Goal: Task Accomplishment & Management: Manage account settings

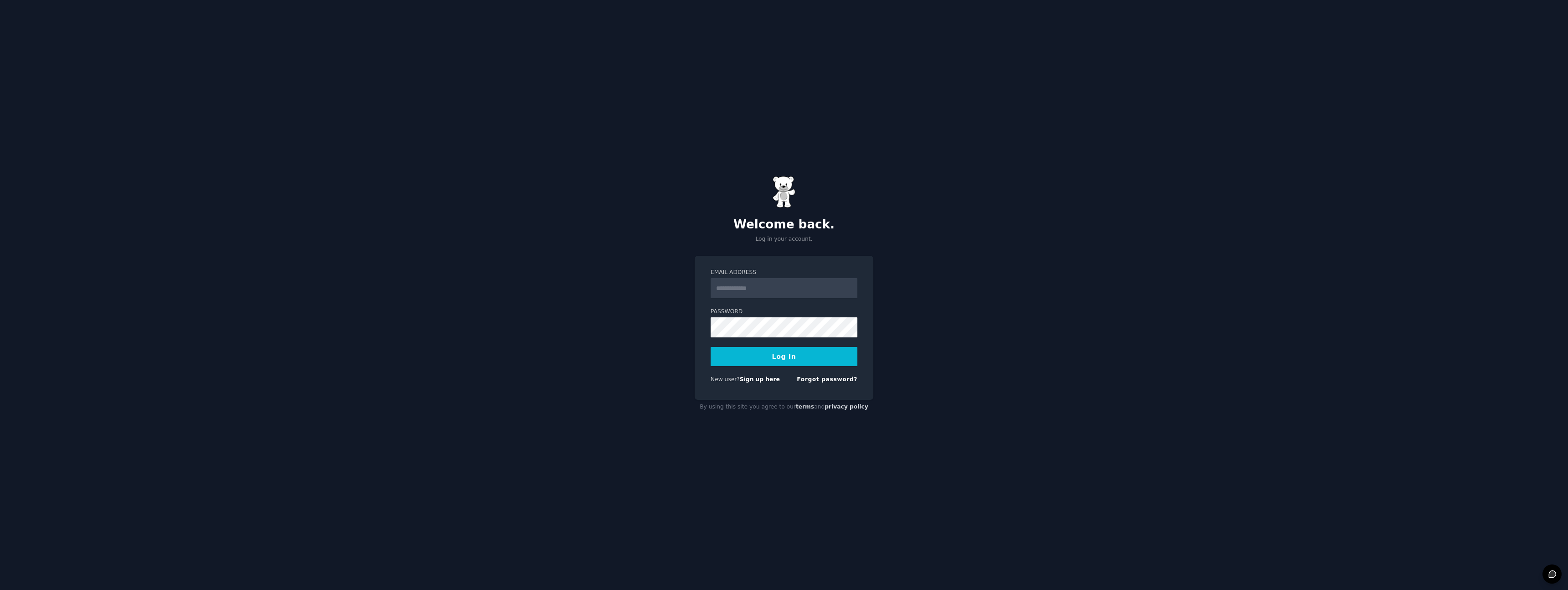
click at [779, 287] on input "Email Address" at bounding box center [784, 289] width 146 height 20
click at [711, 347] on button "Log In" at bounding box center [784, 356] width 146 height 19
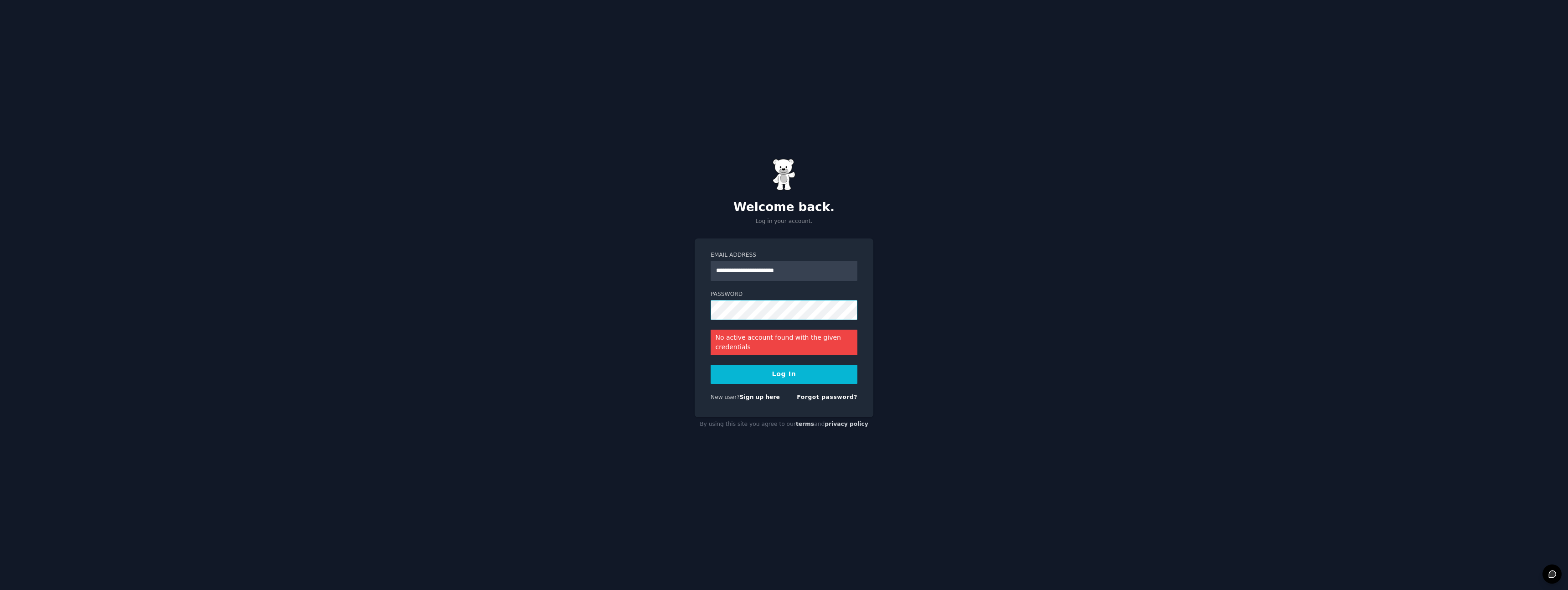
click at [711, 365] on button "Log In" at bounding box center [784, 374] width 146 height 19
click at [747, 272] on input "**********" at bounding box center [784, 271] width 146 height 20
type input "**********"
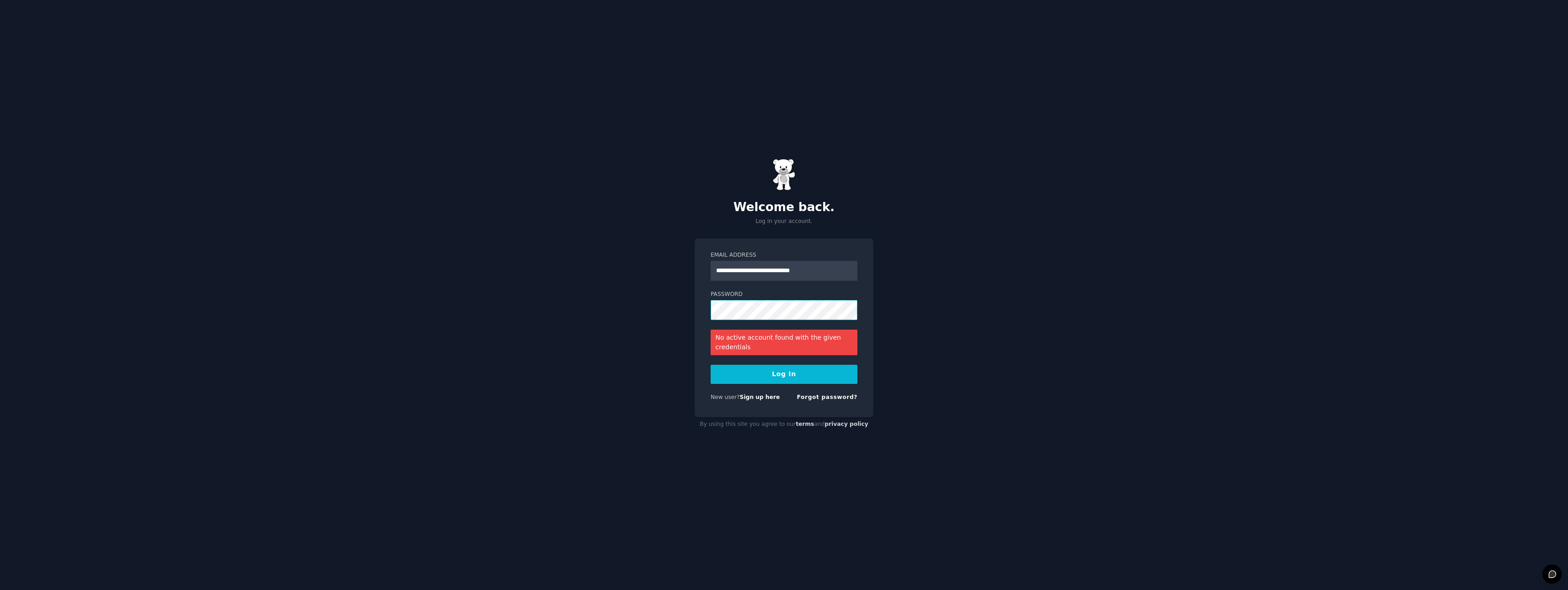
click at [711, 365] on button "Log In" at bounding box center [784, 374] width 146 height 19
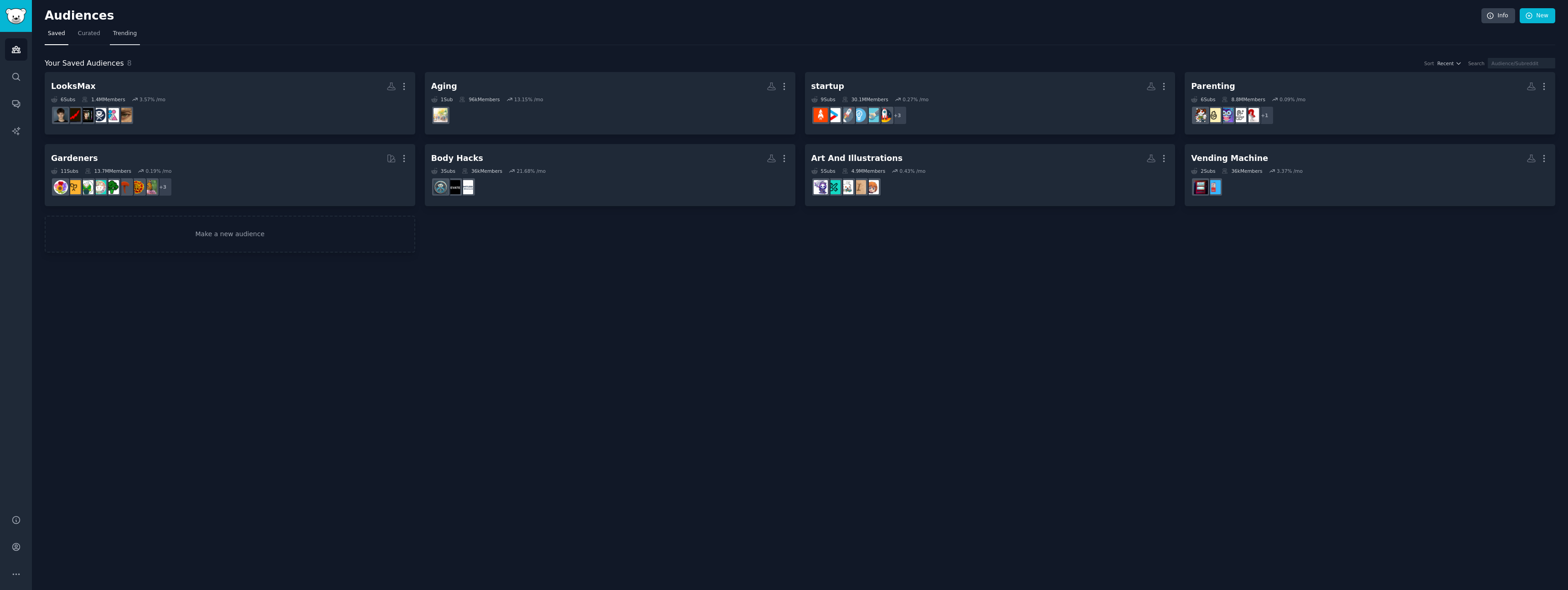
click at [131, 34] on span "Trending" at bounding box center [124, 34] width 24 height 8
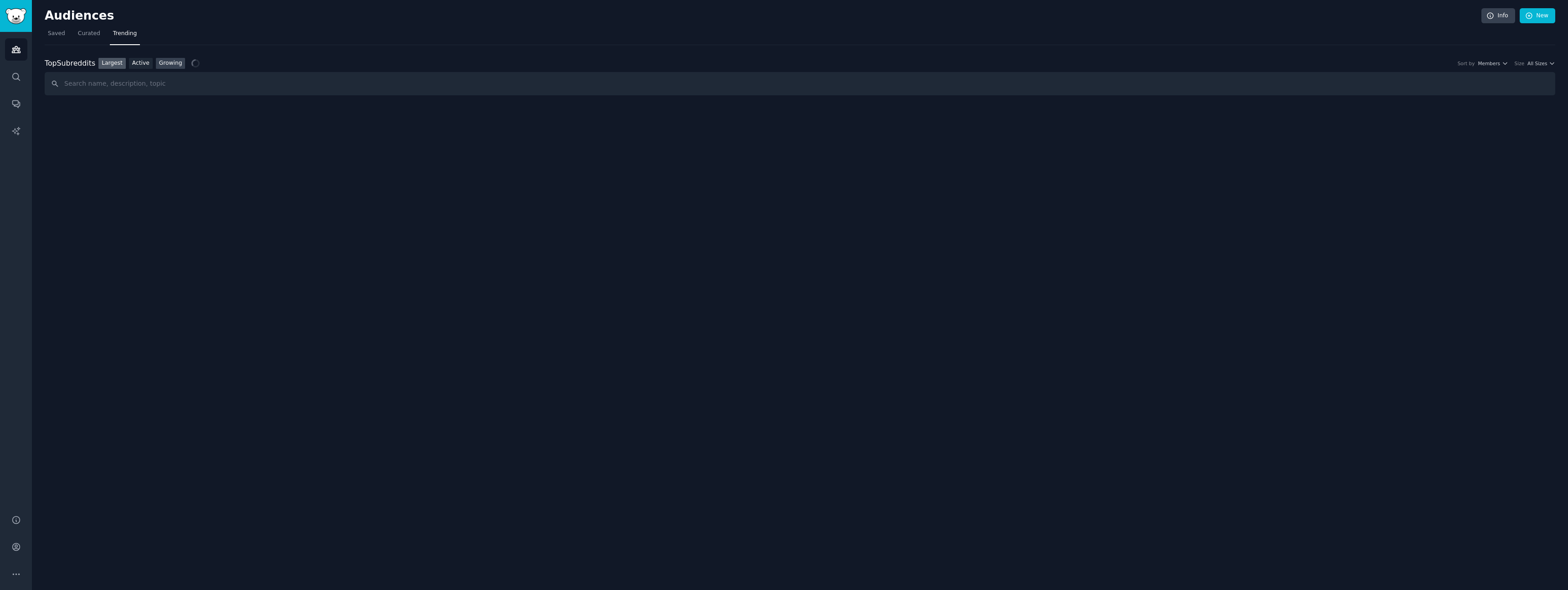
click at [177, 64] on link "Growing" at bounding box center [170, 63] width 30 height 11
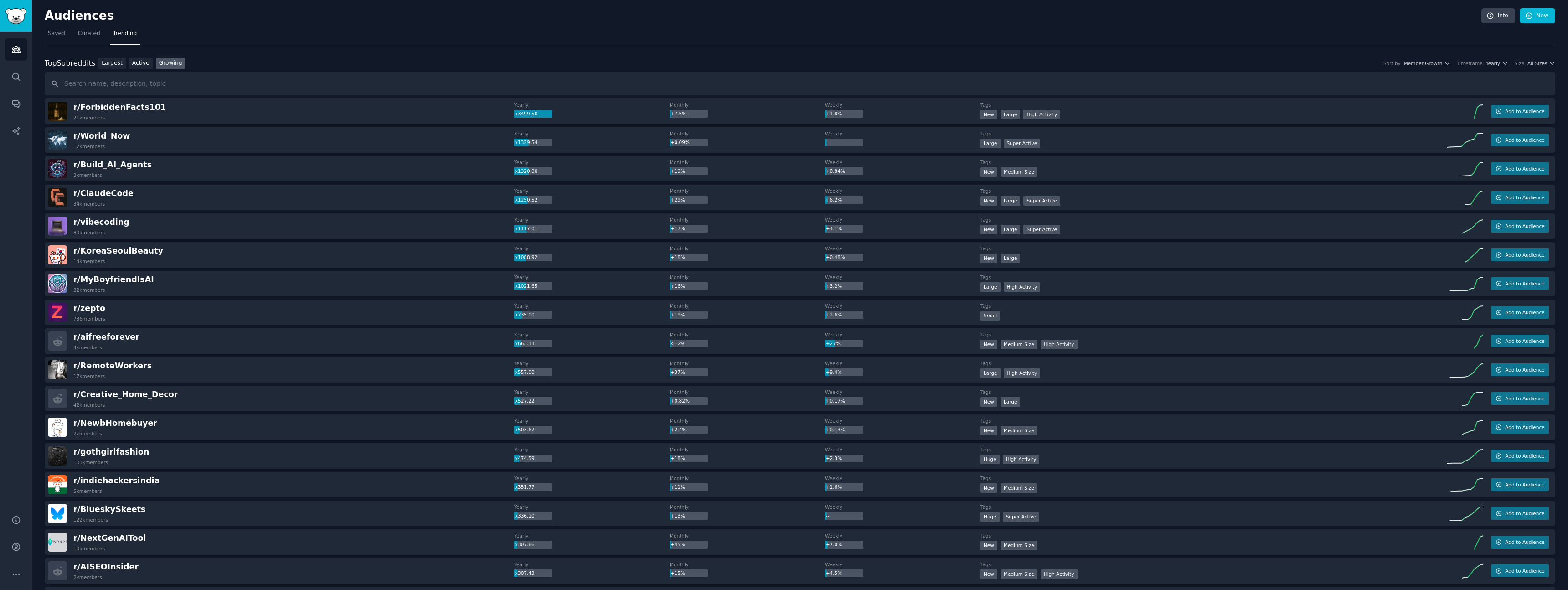
click at [1530, 66] on div "Top Subreddits Top Subreddits Largest Active Growing Sort by Member Growth Time…" at bounding box center [800, 63] width 1510 height 11
click at [1533, 64] on span "All Sizes" at bounding box center [1537, 63] width 20 height 6
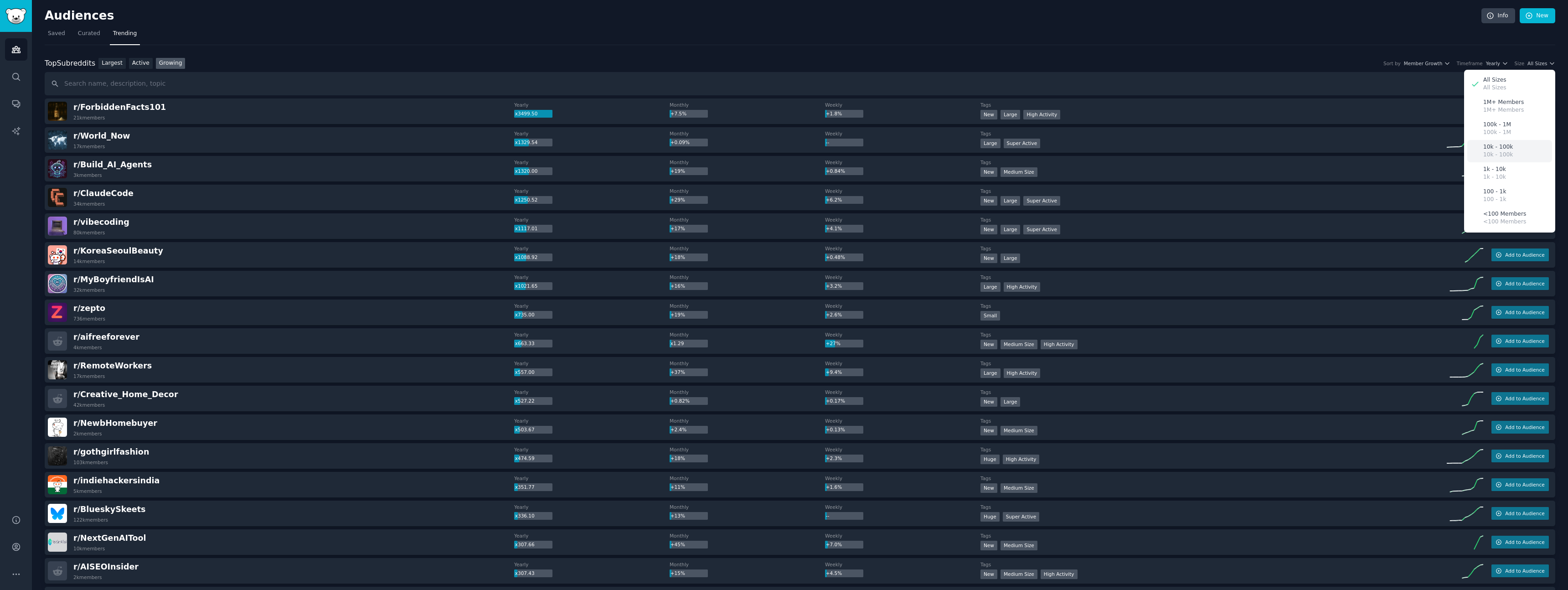
click at [1509, 155] on div "10k - 100k 10k - 100k" at bounding box center [1509, 150] width 85 height 22
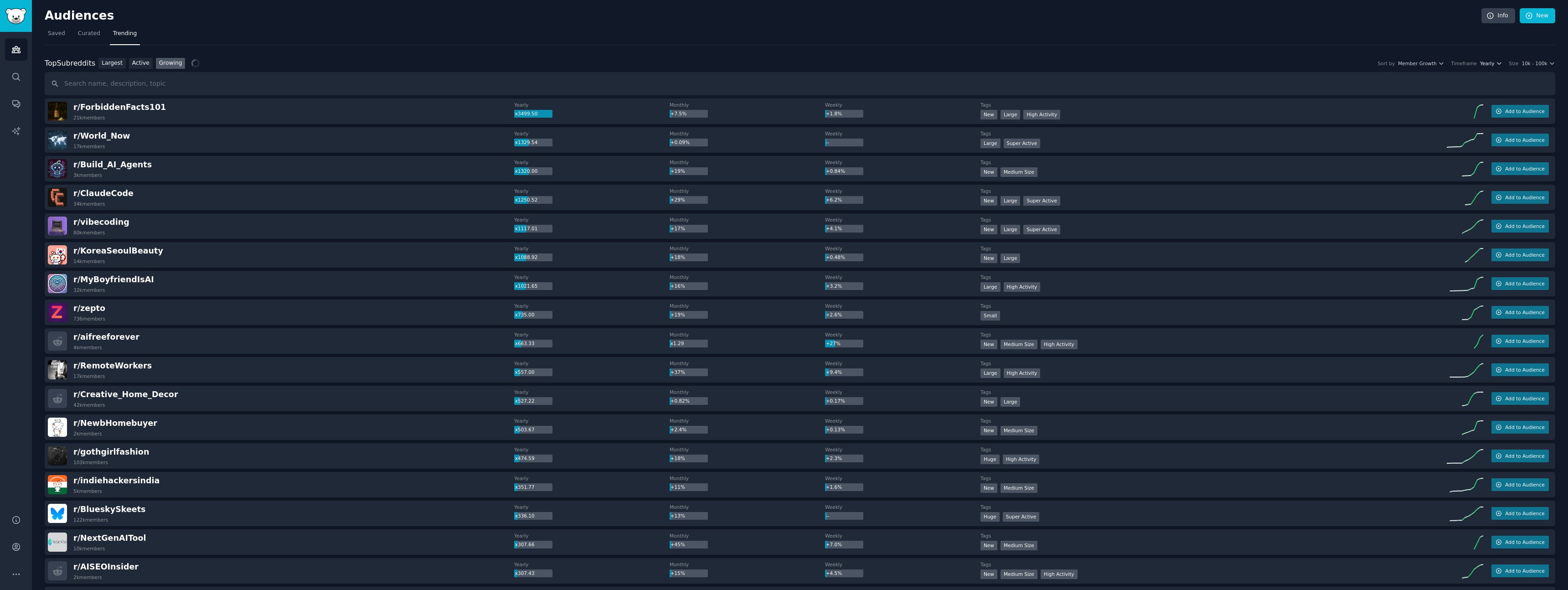
click at [1492, 60] on span "Yearly" at bounding box center [1486, 63] width 14 height 6
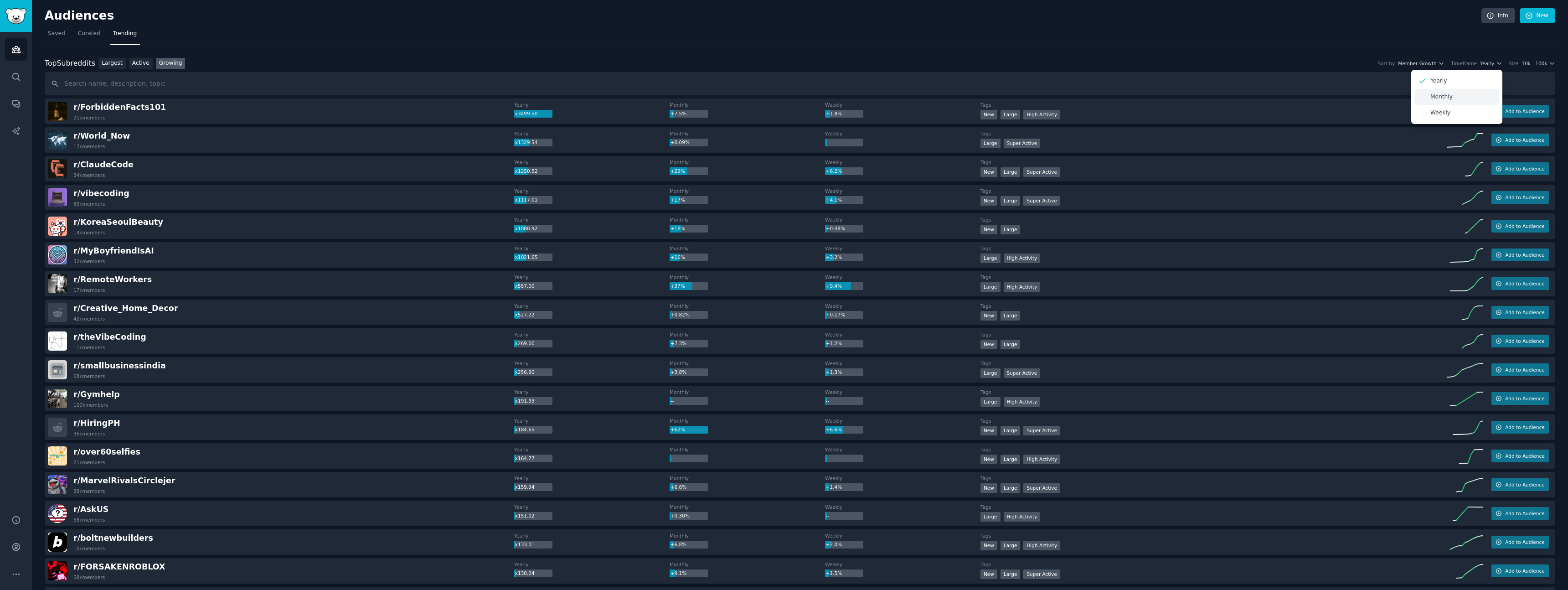
click at [1473, 99] on div "Monthly" at bounding box center [1456, 97] width 85 height 16
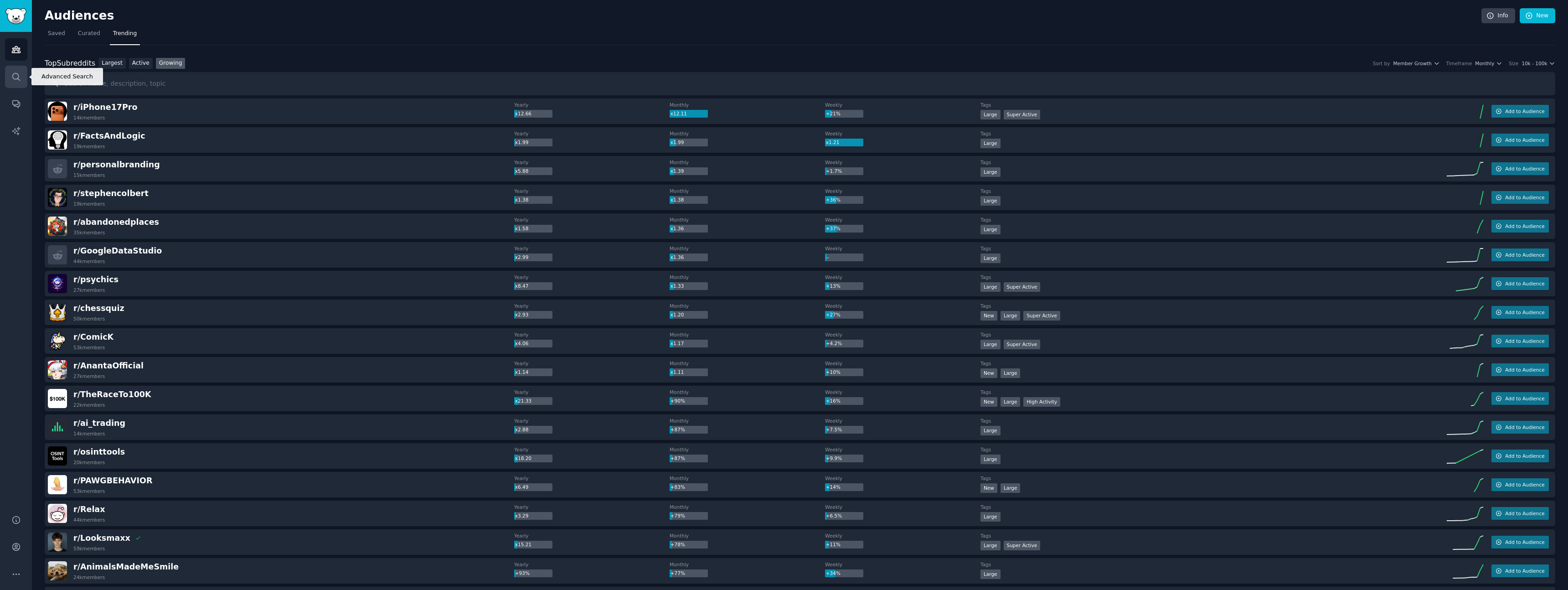
click at [15, 78] on icon "Sidebar" at bounding box center [16, 76] width 10 height 10
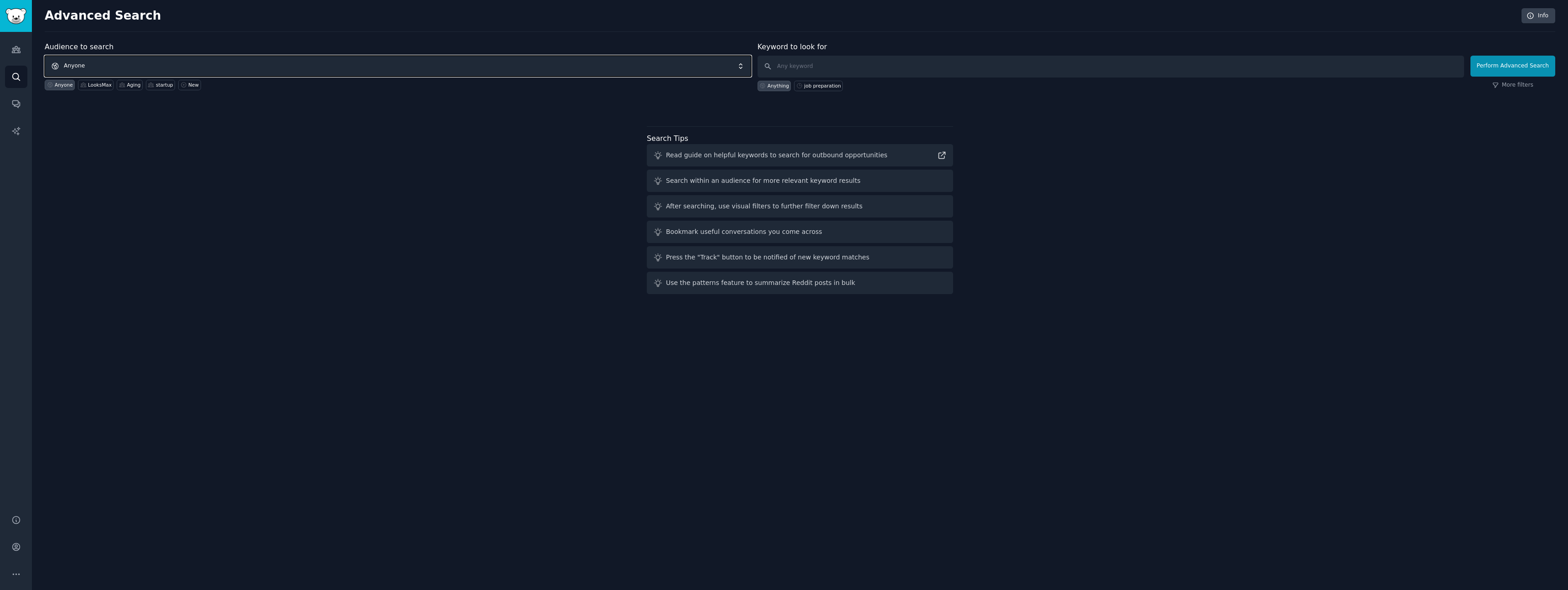
click at [115, 60] on span "Anyone" at bounding box center [398, 66] width 706 height 21
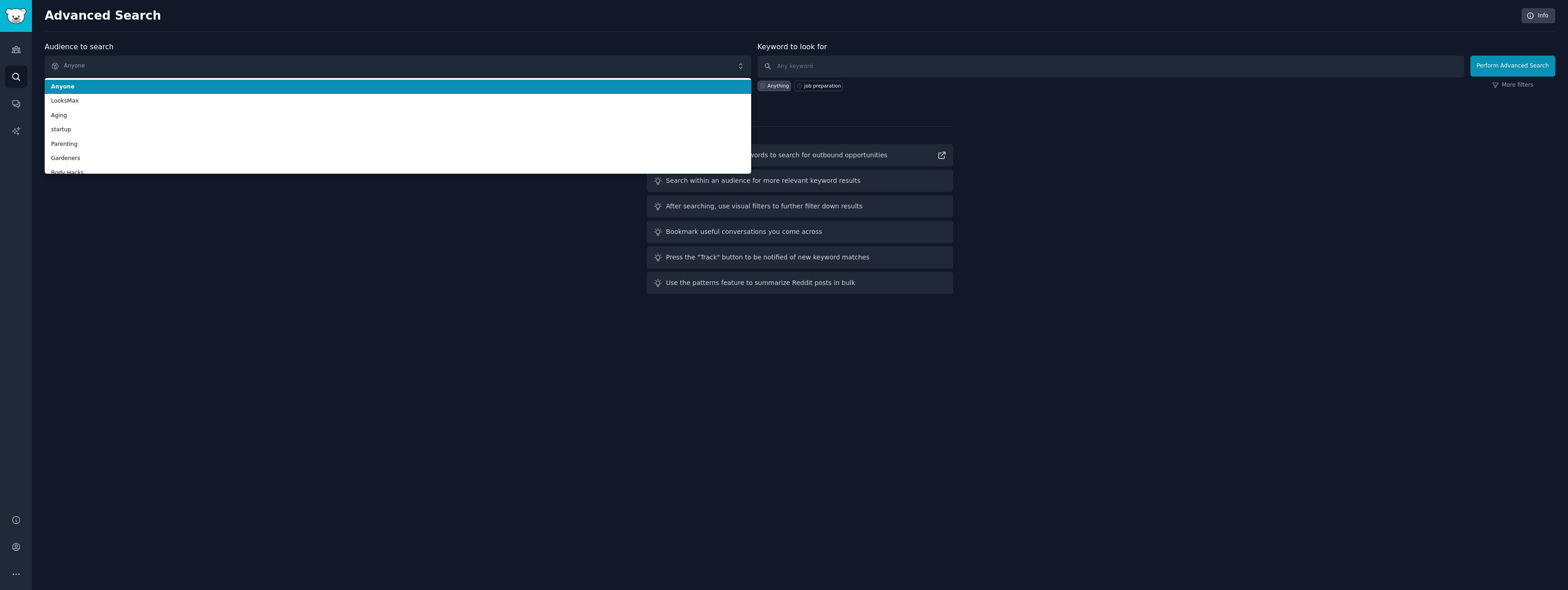
scroll to position [35, 0]
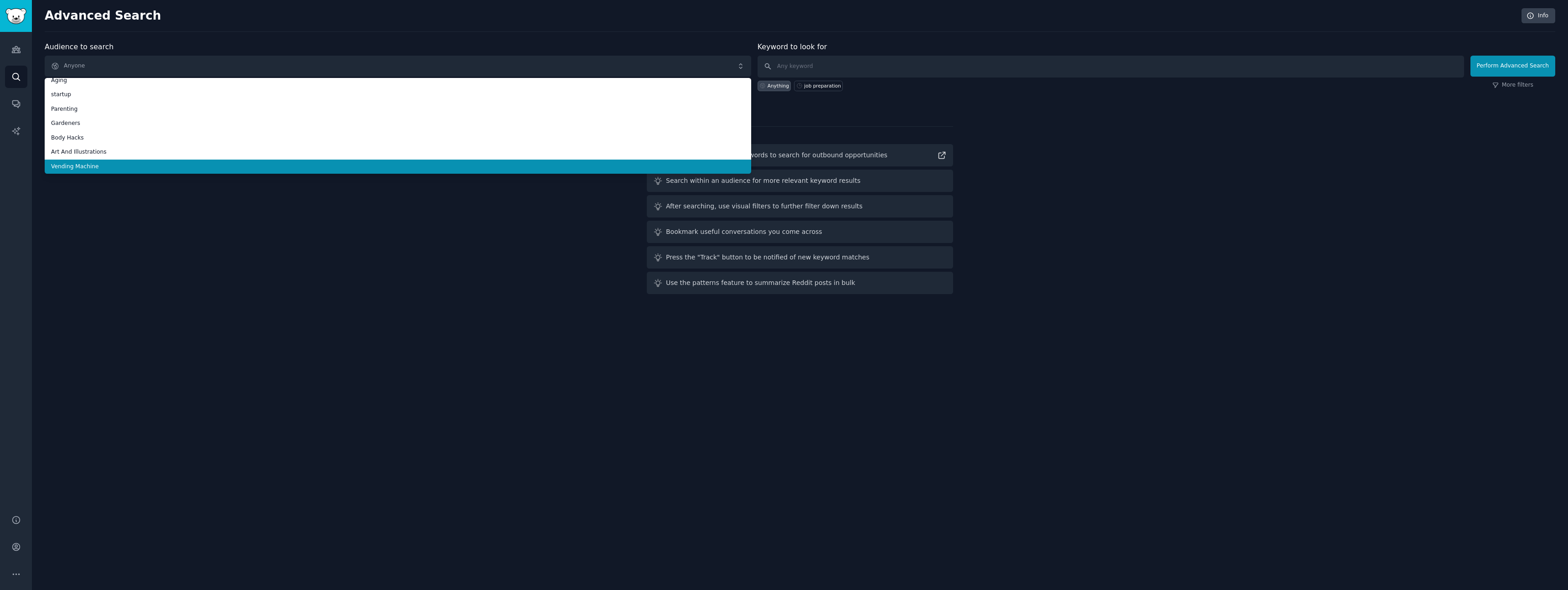
drag, startPoint x: 114, startPoint y: 44, endPoint x: 94, endPoint y: 54, distance: 22.4
click at [114, 44] on div "Audience to search Anyone Anyone LooksMax Aging startup Parenting Gardeners Bod…" at bounding box center [398, 66] width 706 height 50
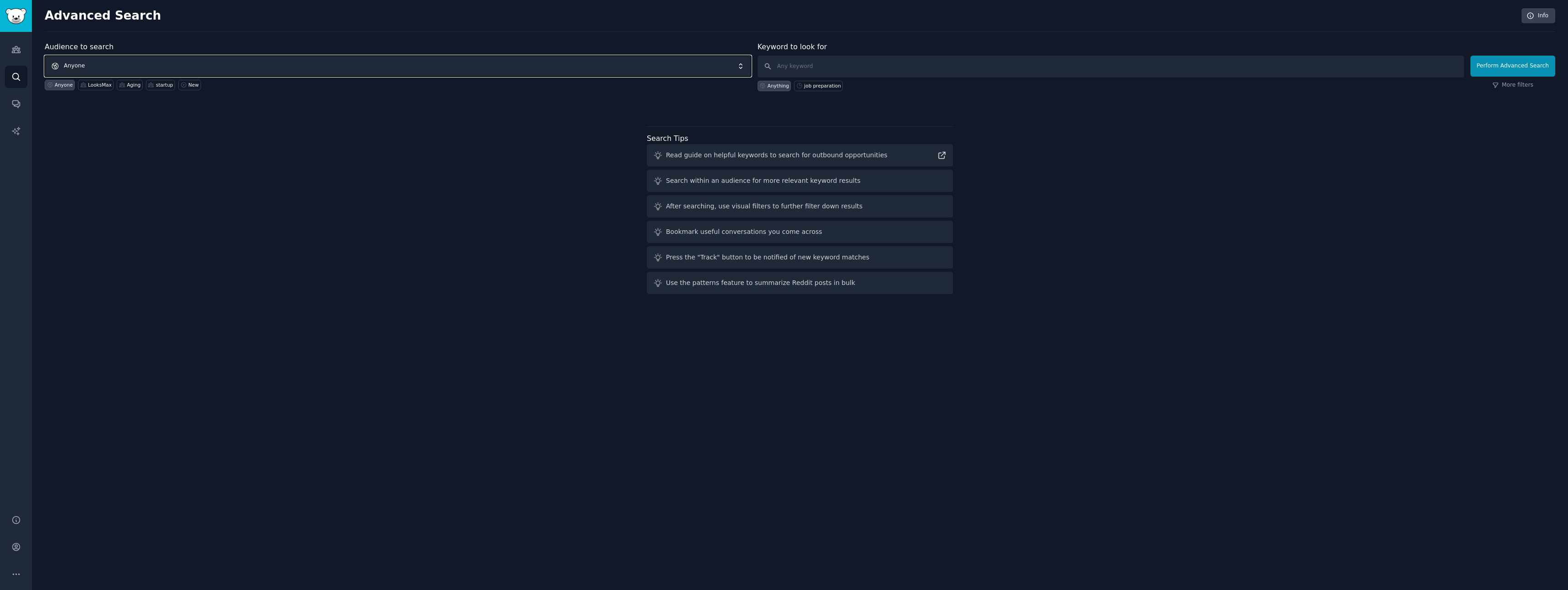
click at [88, 64] on span "Anyone" at bounding box center [398, 66] width 706 height 21
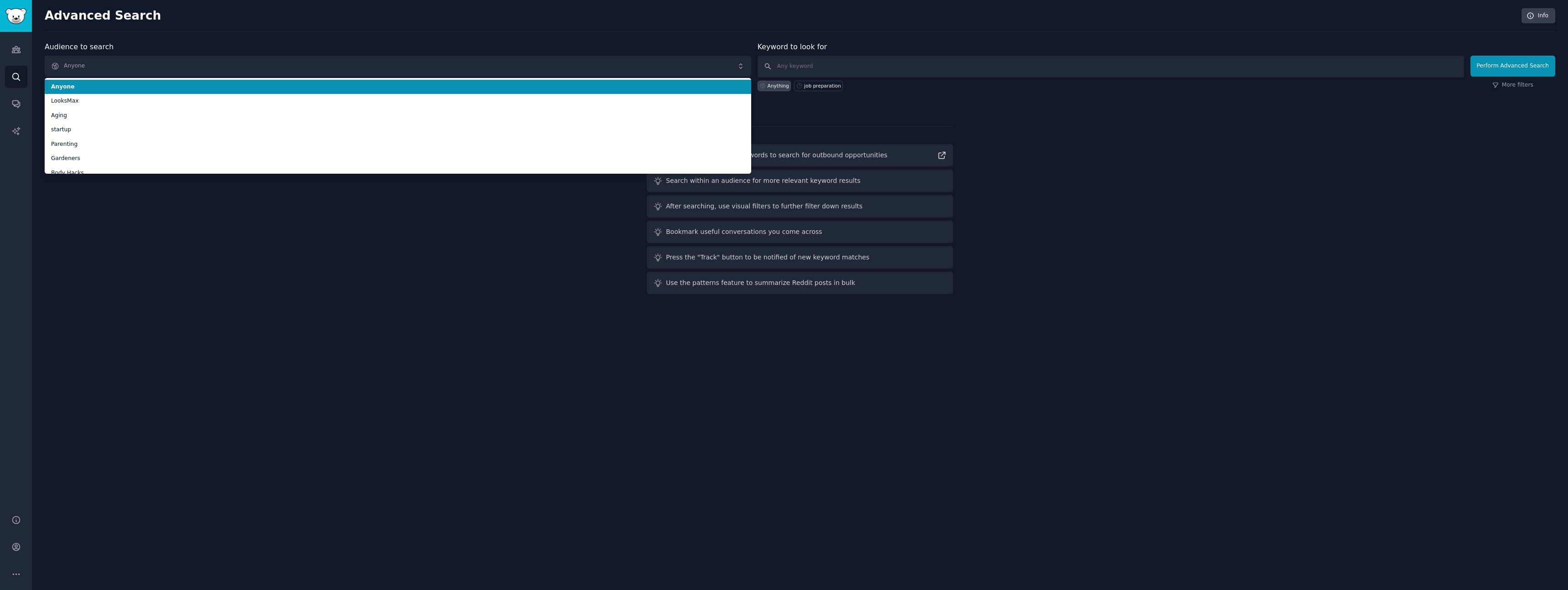
click at [191, 41] on div "Audience to search Anyone Anyone LooksMax Aging startup Parenting Gardeners Bod…" at bounding box center [398, 66] width 706 height 50
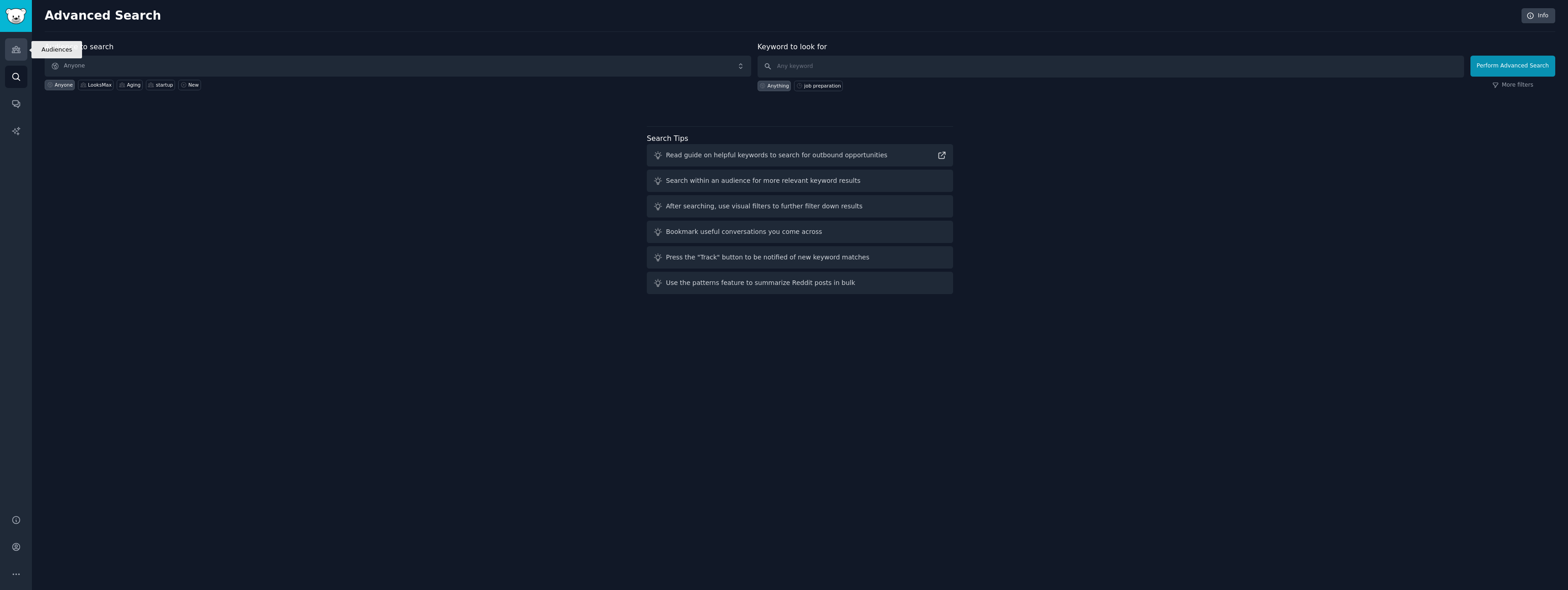
click at [12, 53] on icon "Sidebar" at bounding box center [16, 50] width 10 height 10
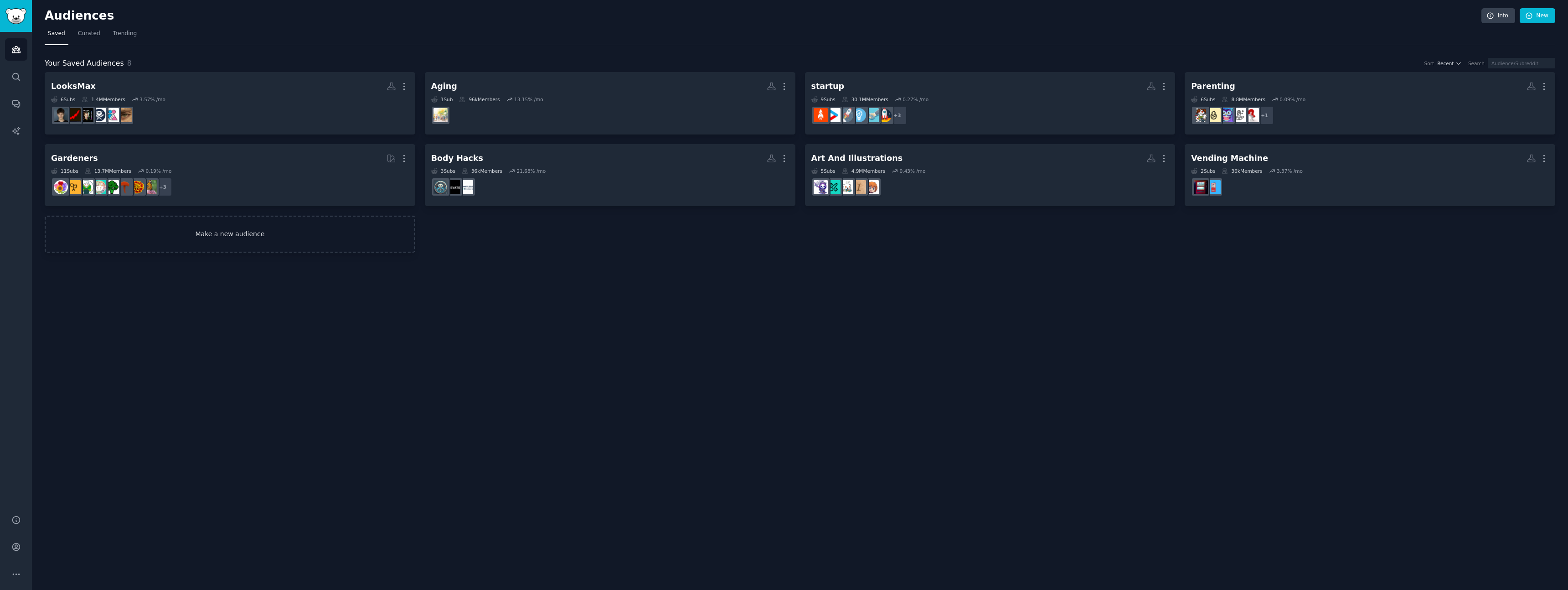
click at [262, 235] on link "Make a new audience" at bounding box center [230, 234] width 371 height 37
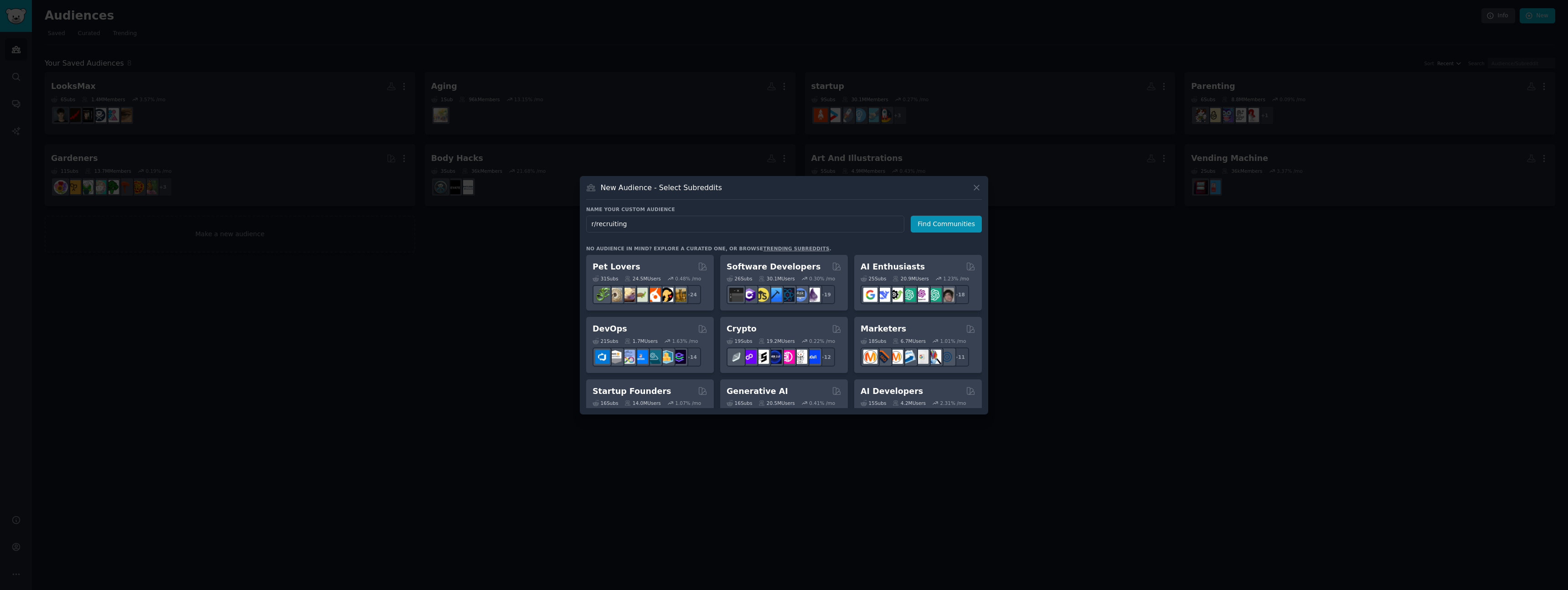
drag, startPoint x: 597, startPoint y: 224, endPoint x: 573, endPoint y: 223, distance: 24.0
click at [573, 223] on div "​ New Audience - Select Subreddits Name your custom audience Audience Name r/re…" at bounding box center [783, 295] width 1561 height 590
click at [672, 227] on input "r/recruiting" at bounding box center [745, 224] width 318 height 17
click at [859, 225] on input "Recruiting" at bounding box center [745, 224] width 318 height 17
type input "Recruiting"
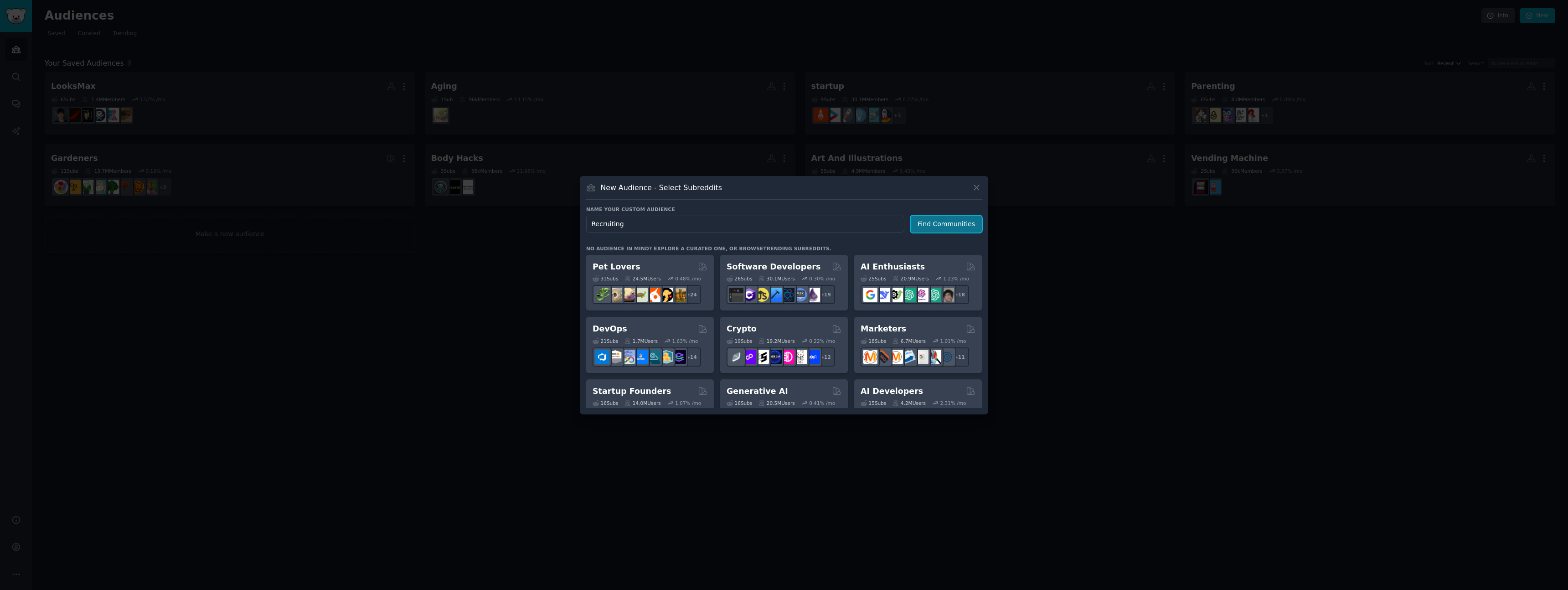
click at [944, 227] on button "Find Communities" at bounding box center [946, 224] width 71 height 17
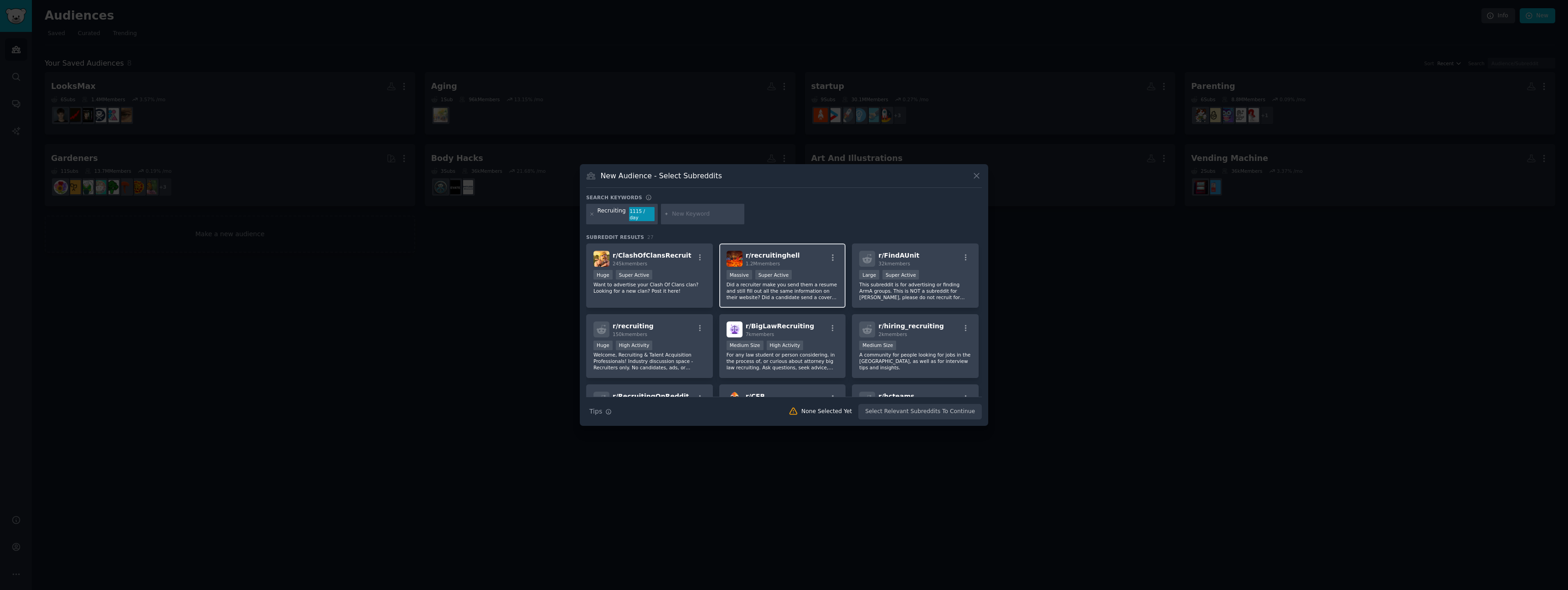
click at [806, 293] on p "Did a recruiter make you send them a resume and still fill out all the same inf…" at bounding box center [782, 291] width 112 height 19
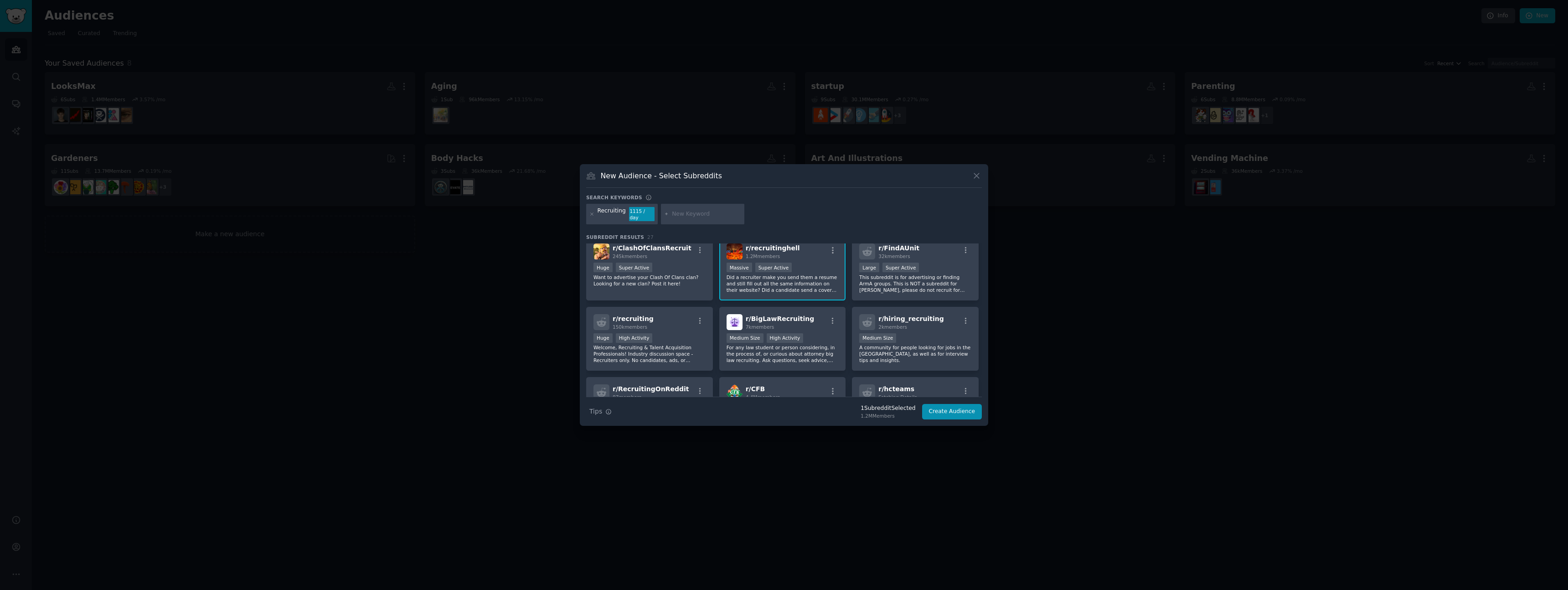
scroll to position [8, 0]
click at [674, 314] on div "r/ recruiting 150k members" at bounding box center [649, 321] width 112 height 16
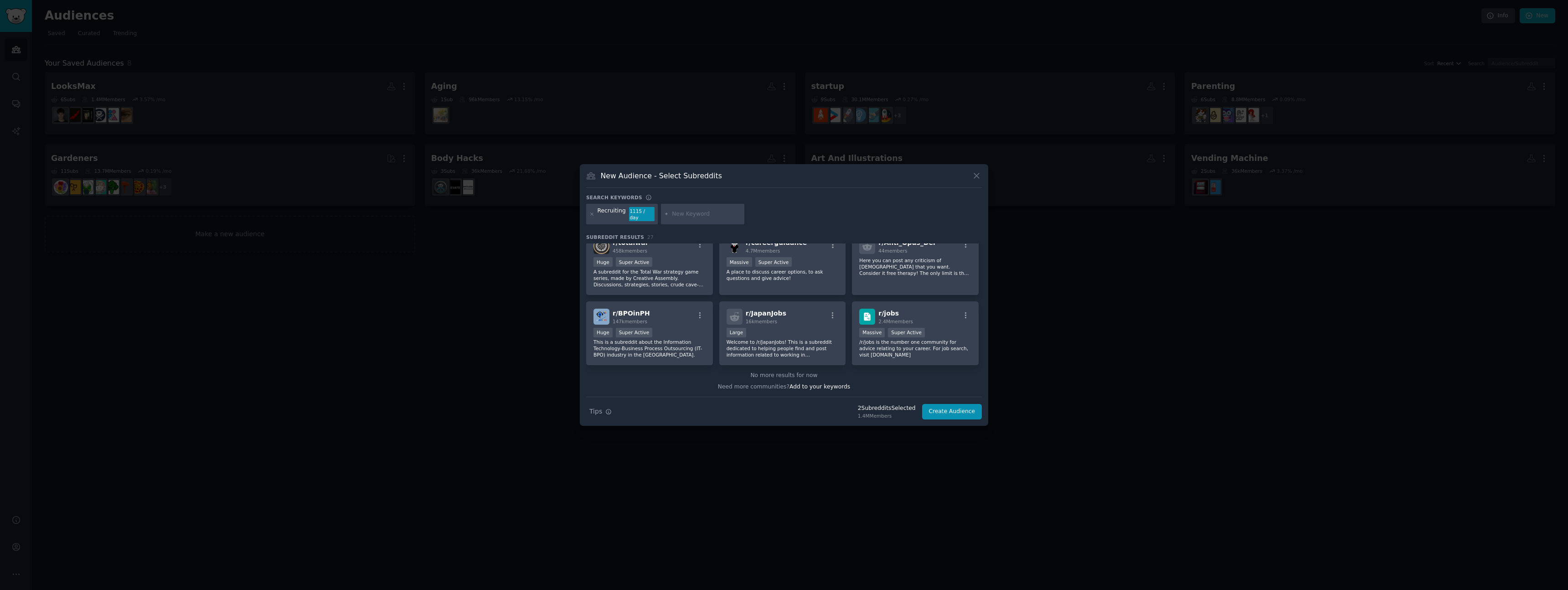
scroll to position [482, 0]
click at [935, 309] on div "r/ jobs 2.4M members" at bounding box center [914, 316] width 112 height 16
click at [937, 320] on div "r/ jobs 2.4M members" at bounding box center [914, 316] width 112 height 16
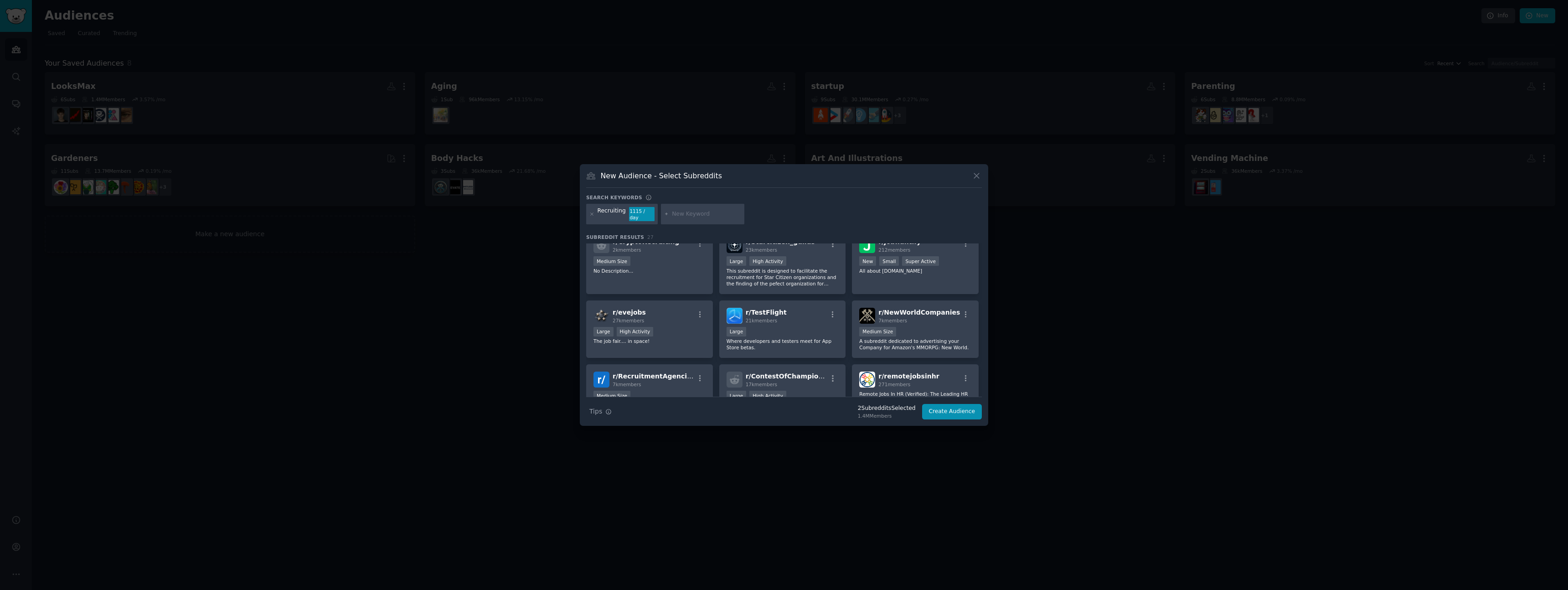
scroll to position [0, 0]
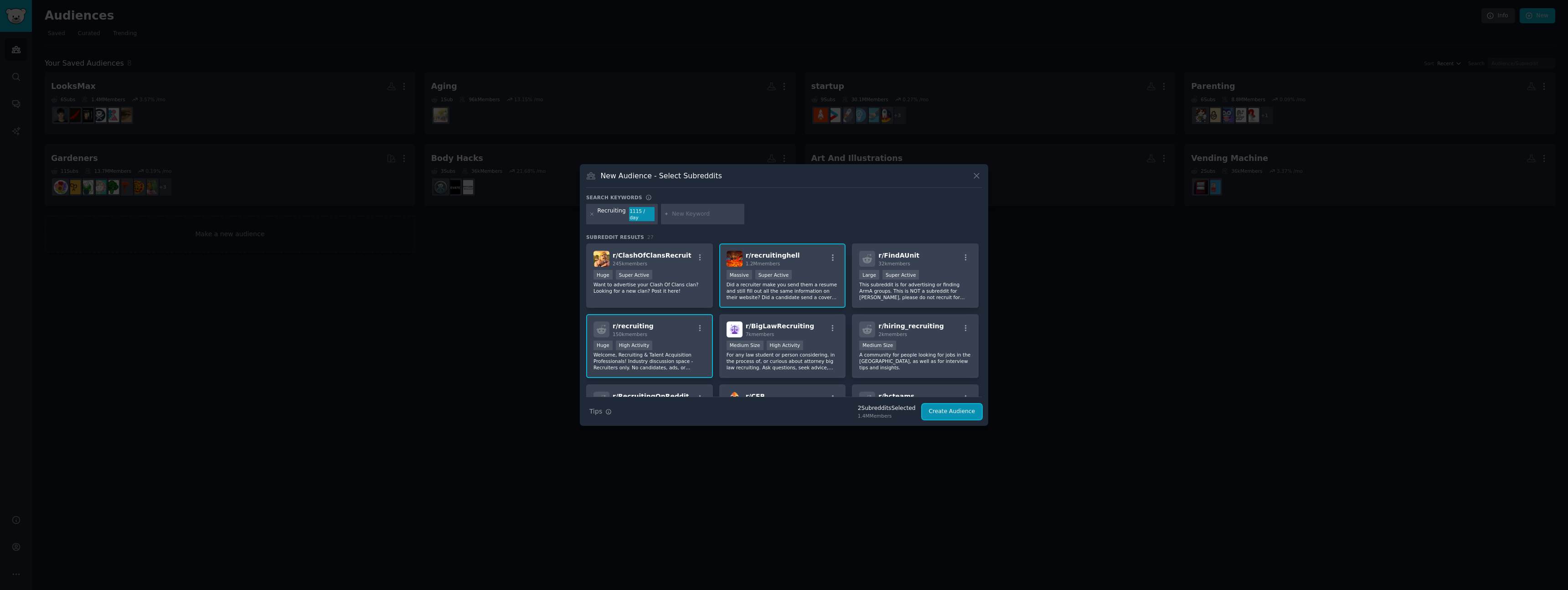
click at [966, 411] on button "Create Audience" at bounding box center [952, 411] width 60 height 15
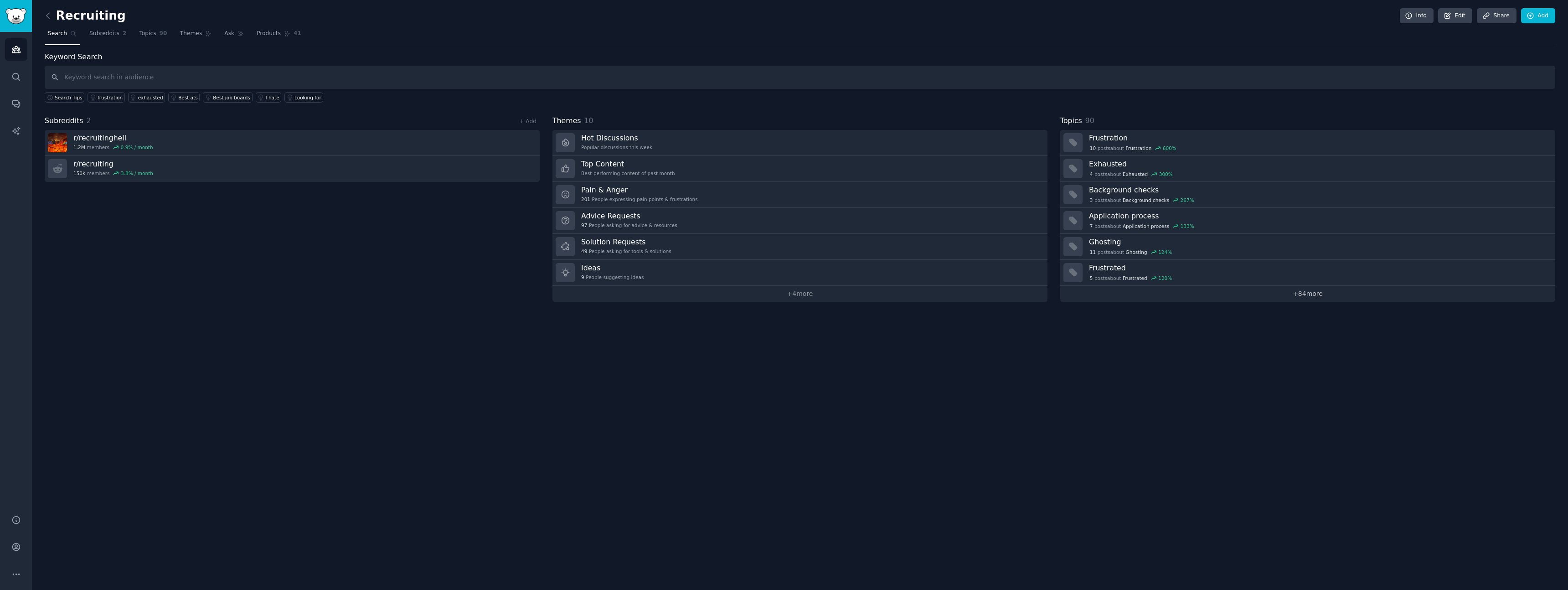
click at [1211, 295] on link "+ 84 more" at bounding box center [1307, 294] width 495 height 16
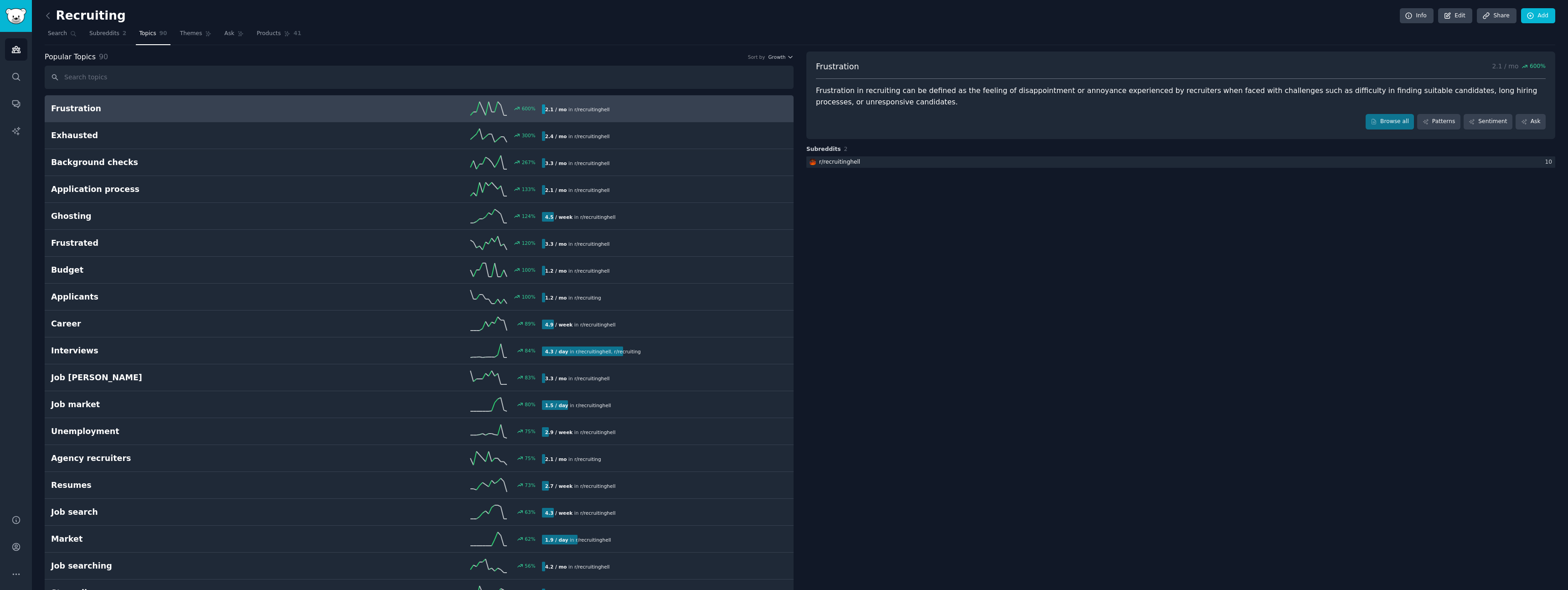
click at [416, 109] on div "600 %" at bounding box center [419, 108] width 246 height 14
click at [1448, 124] on link "Patterns" at bounding box center [1438, 121] width 43 height 15
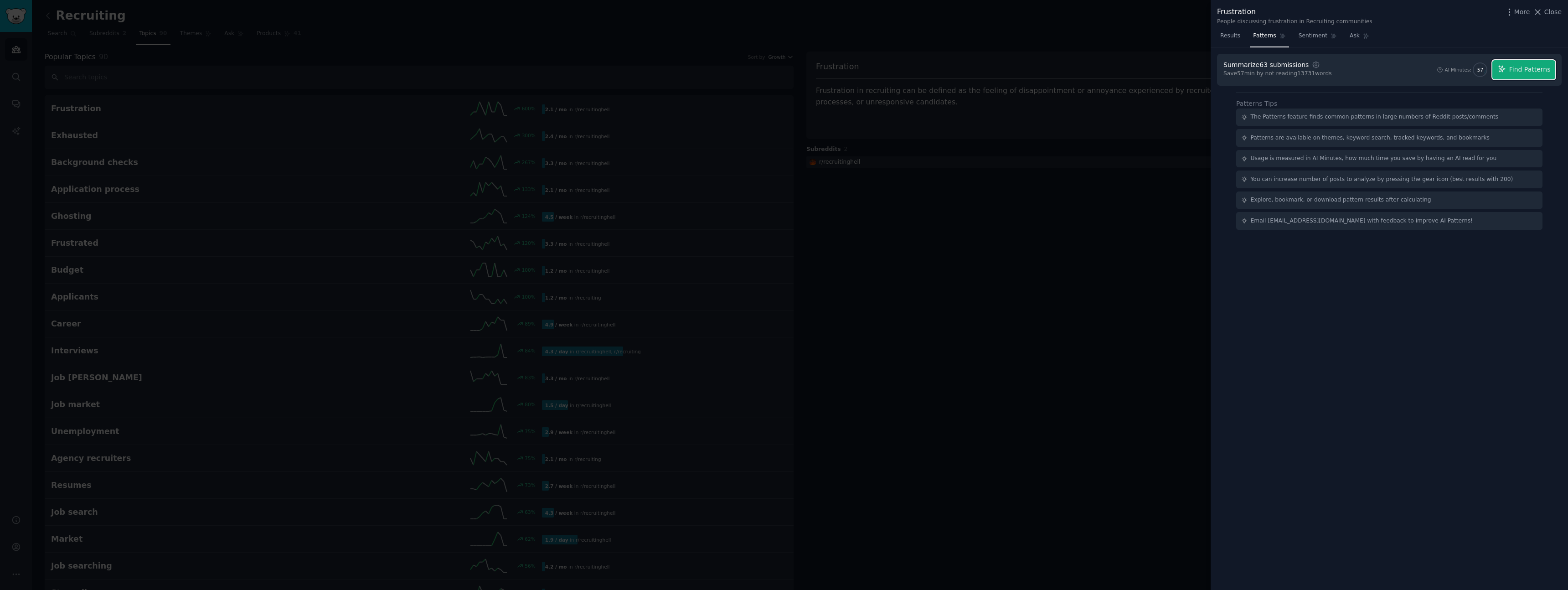
drag, startPoint x: 1509, startPoint y: 73, endPoint x: 1434, endPoint y: 95, distance: 78.2
click at [1509, 73] on button "Find Patterns" at bounding box center [1524, 69] width 63 height 19
